Goal: Check status

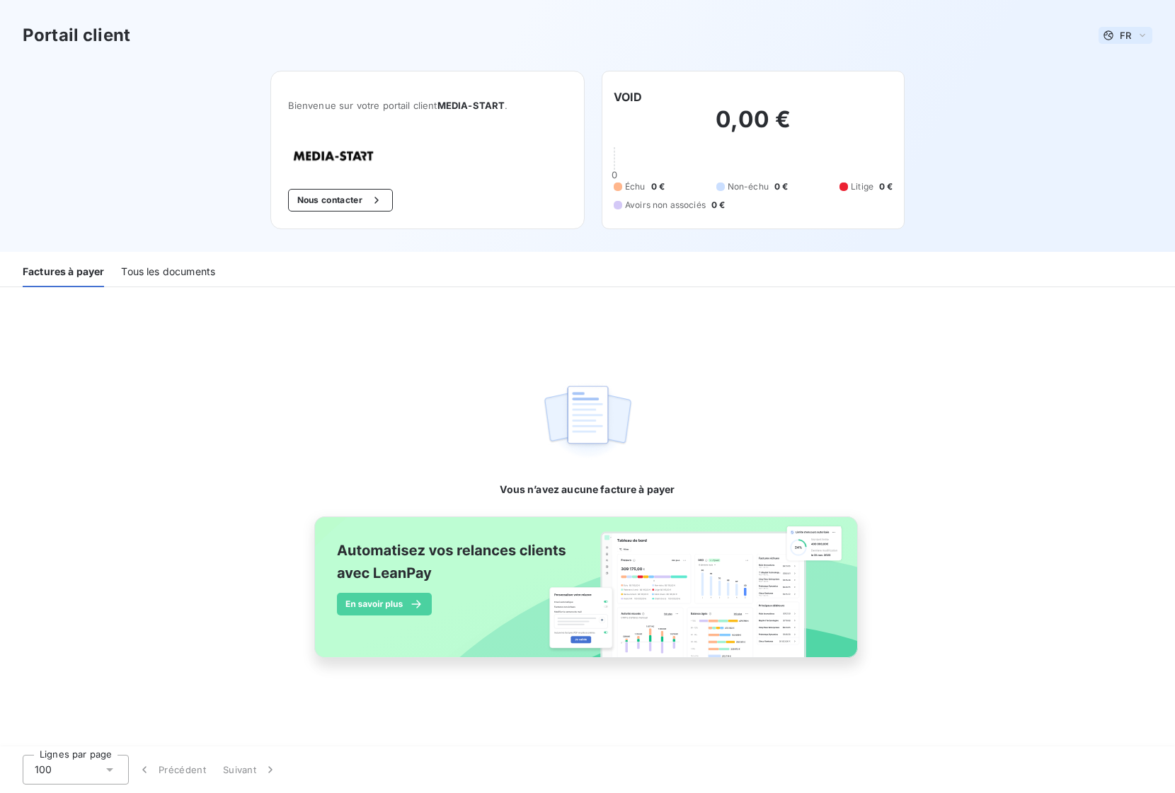
click at [1115, 35] on div "FR" at bounding box center [1117, 35] width 28 height 11
click at [1125, 34] on span "FR" at bounding box center [1125, 35] width 11 height 11
click at [149, 273] on div "Tous les documents" at bounding box center [168, 273] width 94 height 30
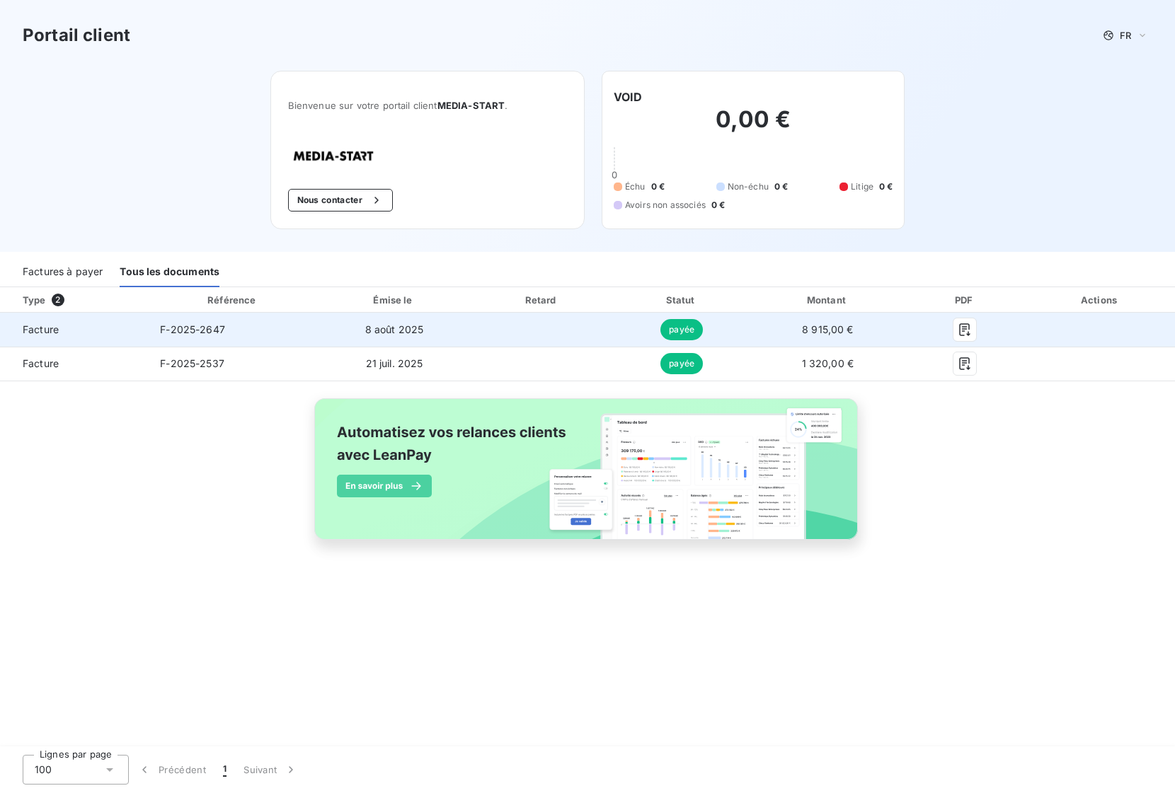
click at [657, 339] on td "payée" at bounding box center [682, 330] width 138 height 34
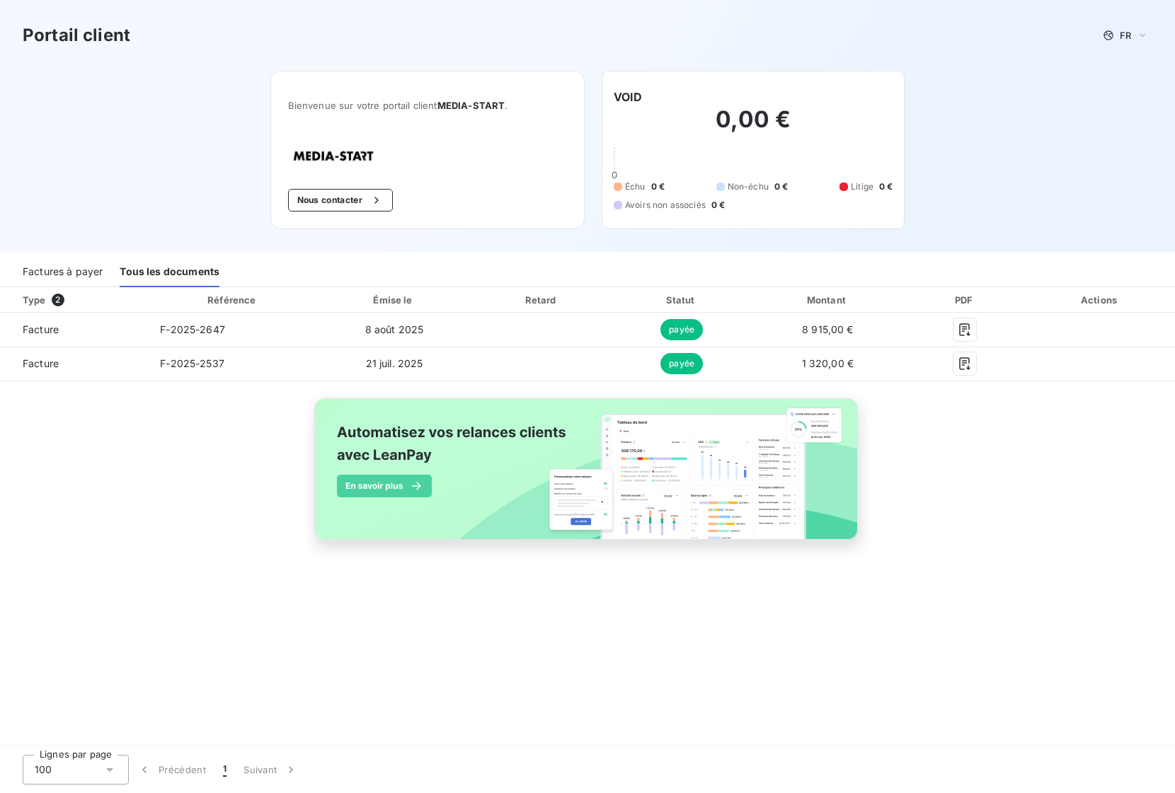
click at [47, 263] on div "Factures à payer" at bounding box center [63, 273] width 80 height 30
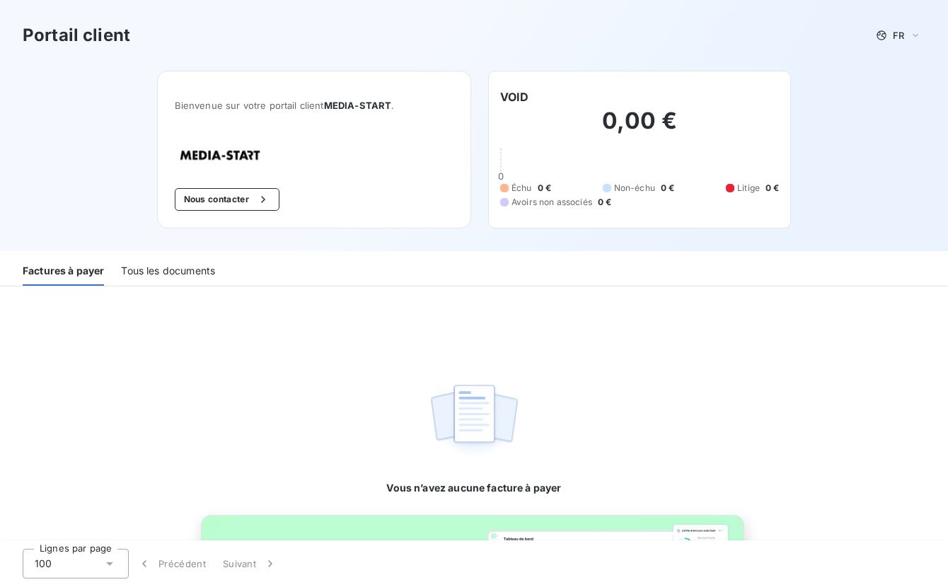
click at [187, 394] on div "Vous n’avez aucune facture à payer" at bounding box center [474, 393] width 948 height 212
click at [159, 263] on div "Tous les documents" at bounding box center [168, 271] width 94 height 30
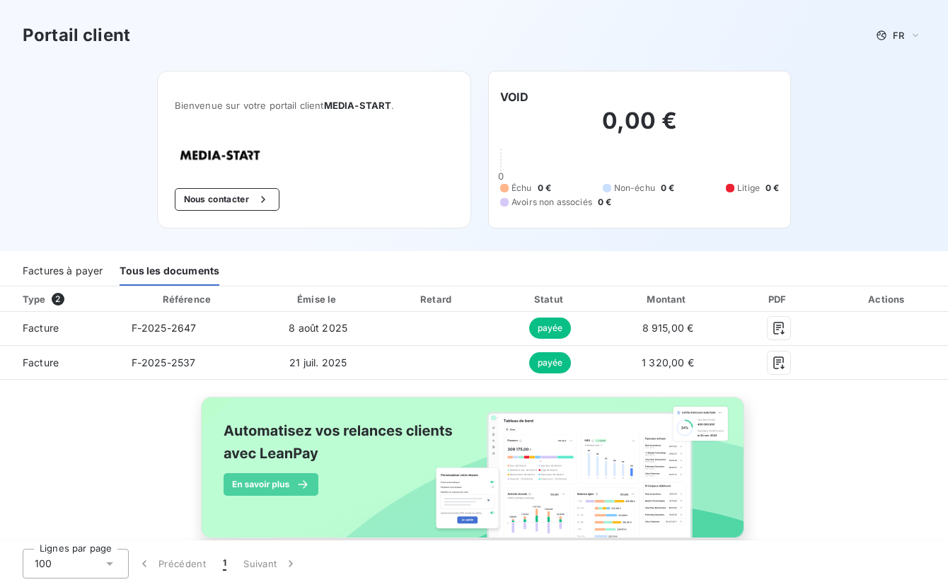
click at [50, 267] on div "Factures à payer" at bounding box center [63, 271] width 80 height 30
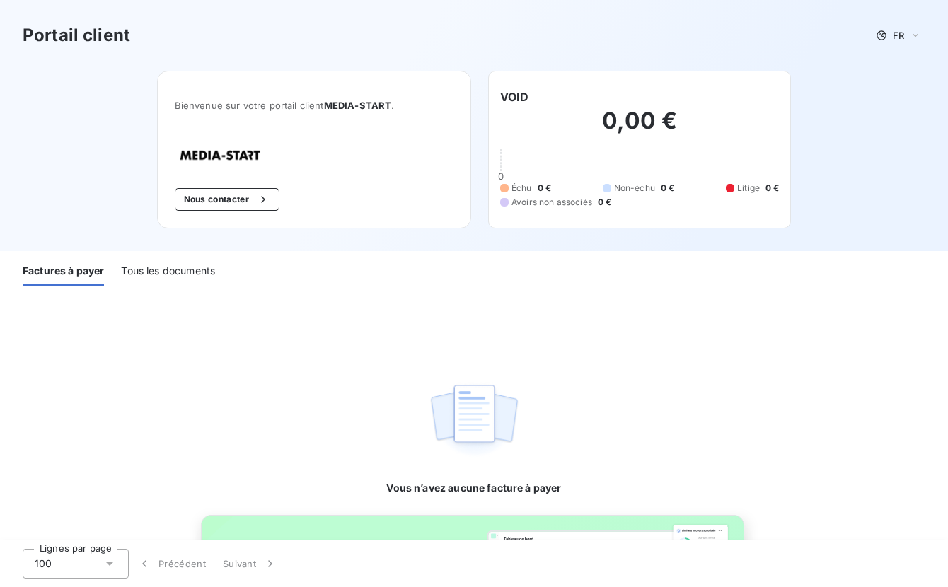
click at [214, 270] on div "Tous les documents" at bounding box center [168, 271] width 94 height 30
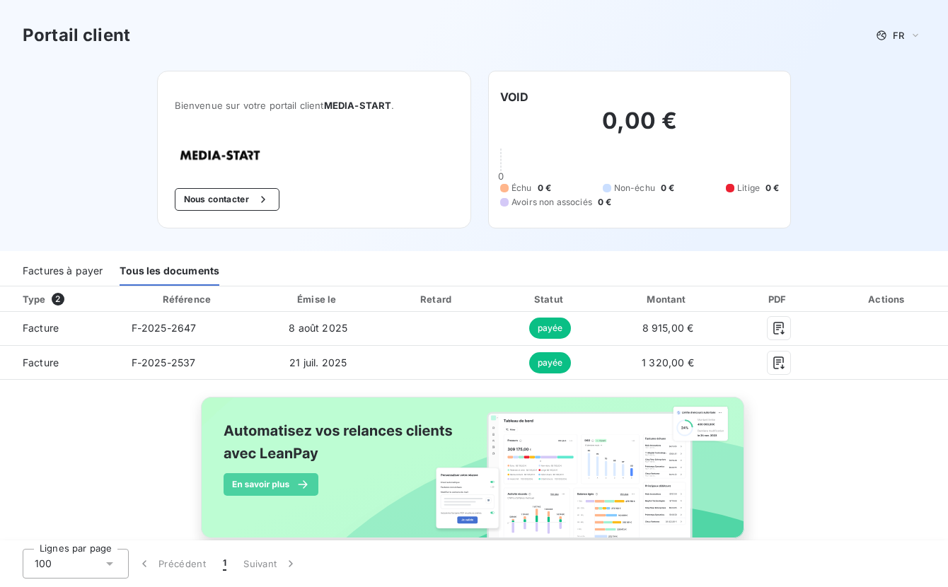
click at [59, 270] on div "Factures à payer" at bounding box center [63, 271] width 80 height 30
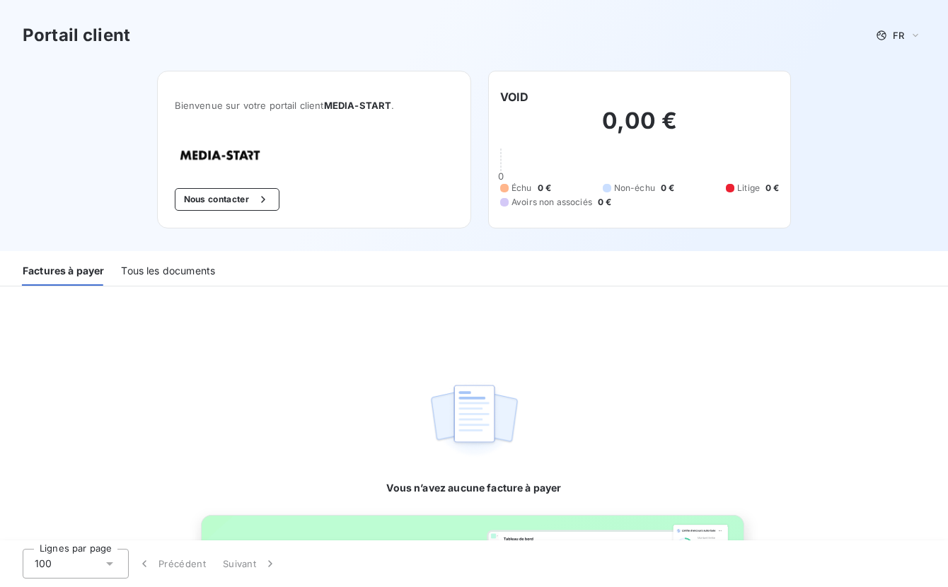
click at [179, 277] on div "Tous les documents" at bounding box center [168, 271] width 94 height 30
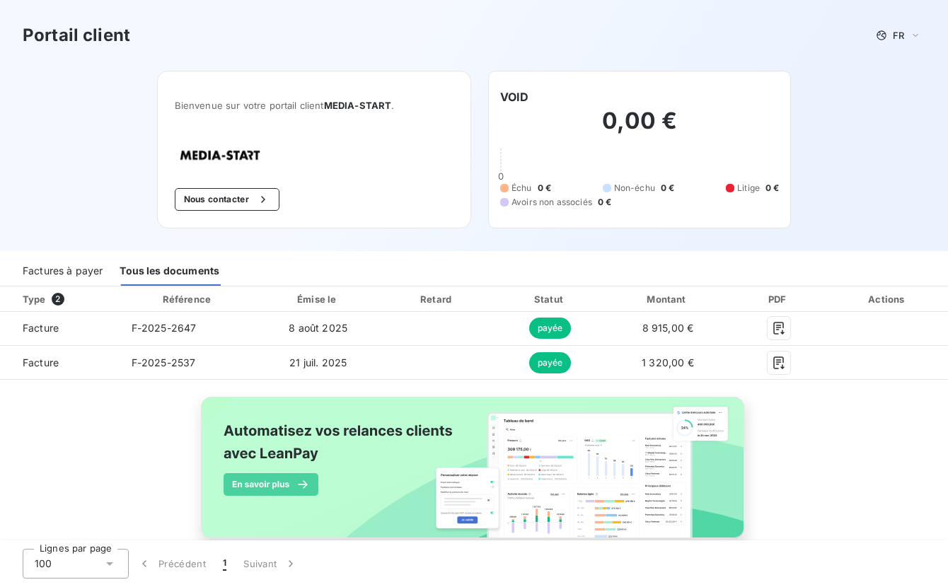
click at [40, 268] on div "Factures à payer" at bounding box center [63, 271] width 80 height 30
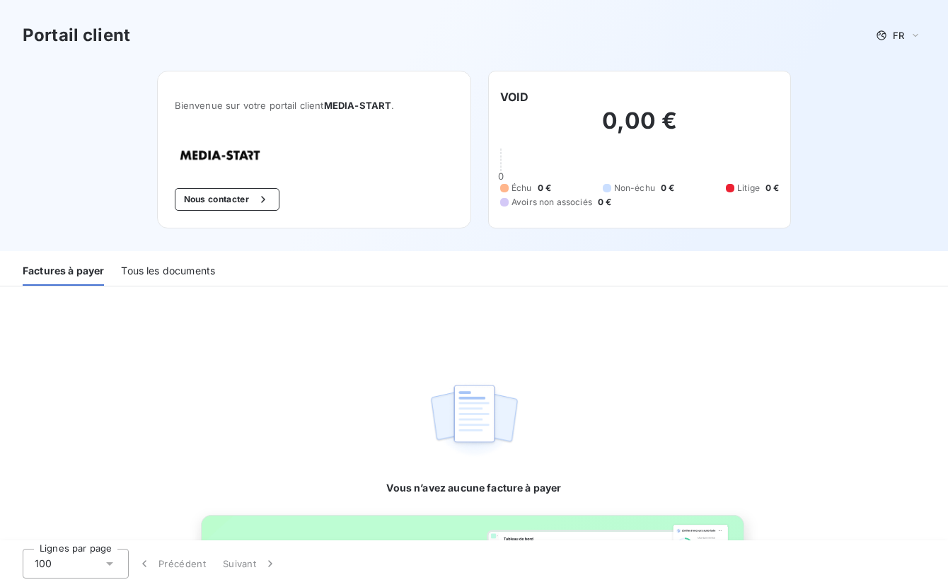
click at [184, 405] on div "Vous n’avez aucune facture à payer" at bounding box center [474, 393] width 948 height 212
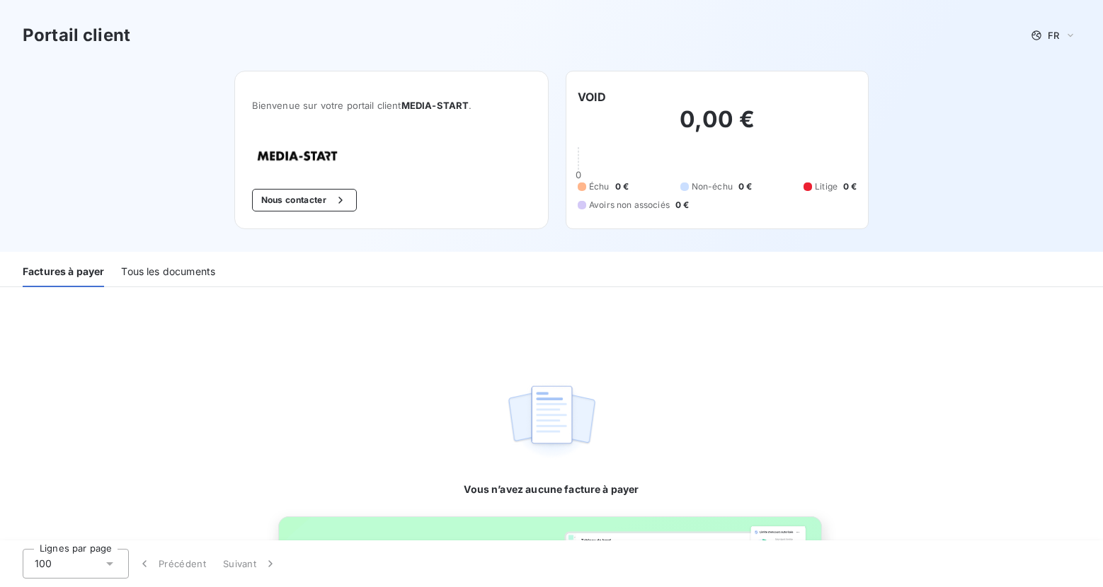
click at [341, 481] on div "Vous n’avez aucune facture à payer" at bounding box center [551, 393] width 1103 height 212
click at [263, 406] on div "Vous n’avez aucune facture à payer" at bounding box center [551, 393] width 1103 height 212
click at [176, 131] on div "Portail client FR Bienvenue sur votre portail client MEDIA-START . Nous contact…" at bounding box center [551, 126] width 1103 height 252
click at [63, 273] on div "Factures à payer" at bounding box center [63, 273] width 81 height 30
click at [433, 233] on div "Bienvenue sur votre portail client MEDIA-START . Nous contacter VOID 0,00 € 0 É…" at bounding box center [552, 161] width 680 height 181
